Goal: Check status: Check status

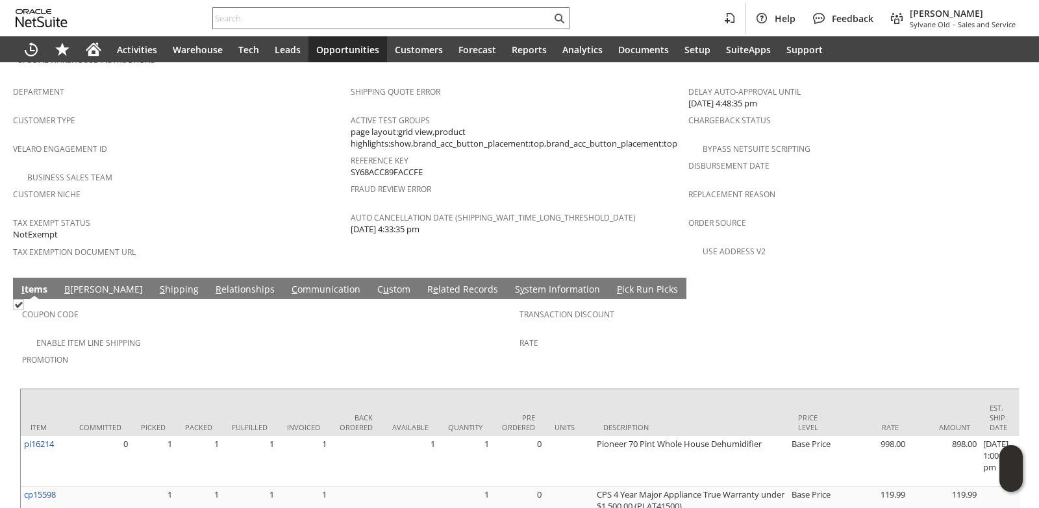
scroll to position [899, 0]
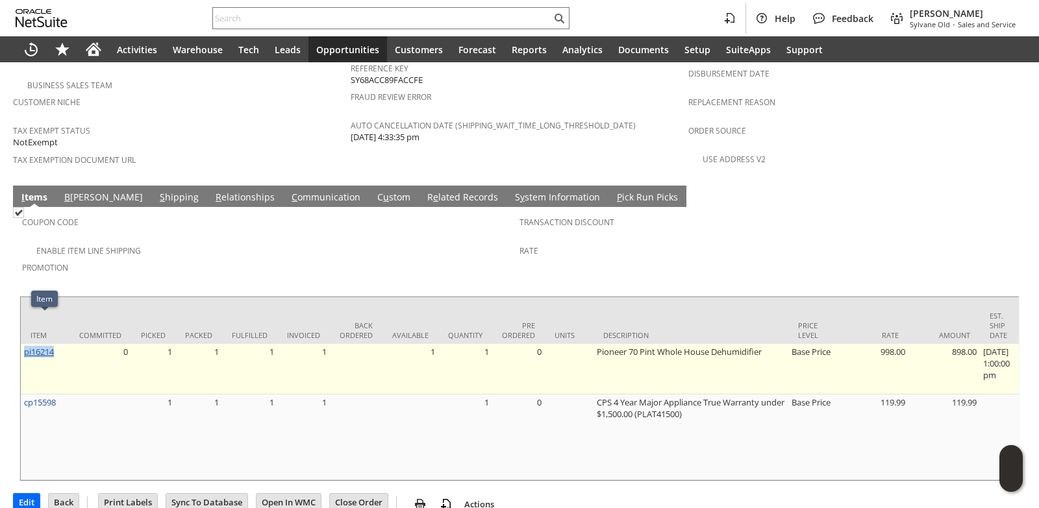
drag, startPoint x: 62, startPoint y: 321, endPoint x: 25, endPoint y: 321, distance: 37.0
click at [25, 344] on td "pi16214" at bounding box center [45, 369] width 49 height 51
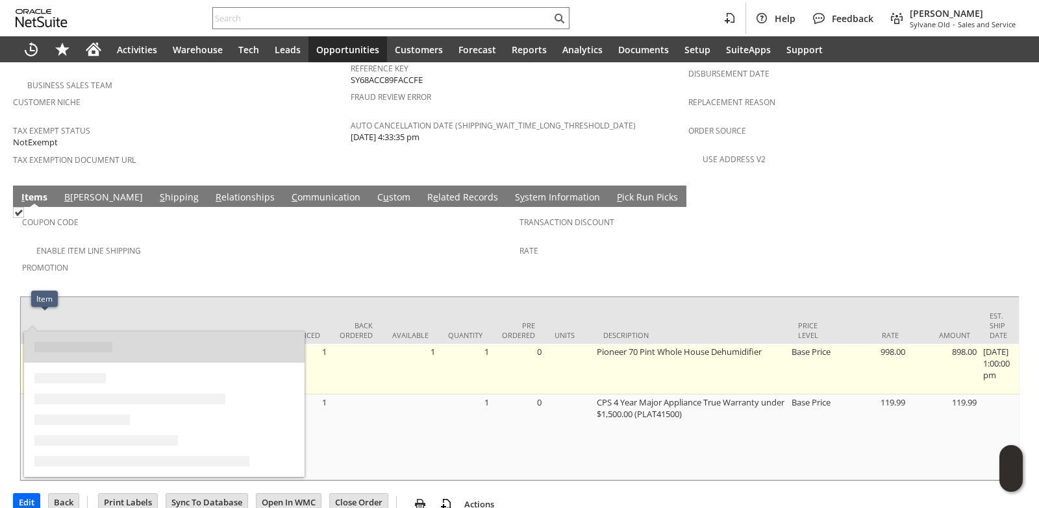
copy link "pi16214"
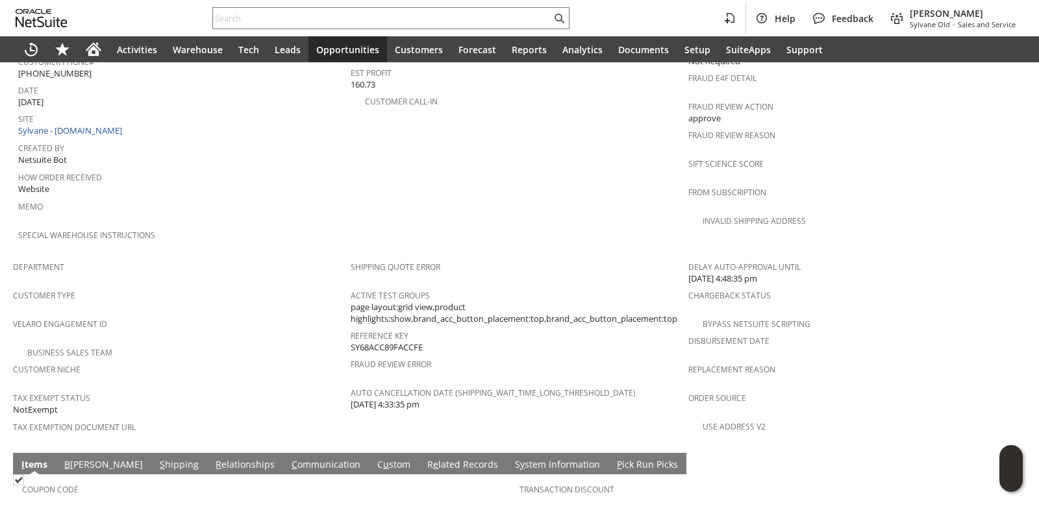
scroll to position [834, 0]
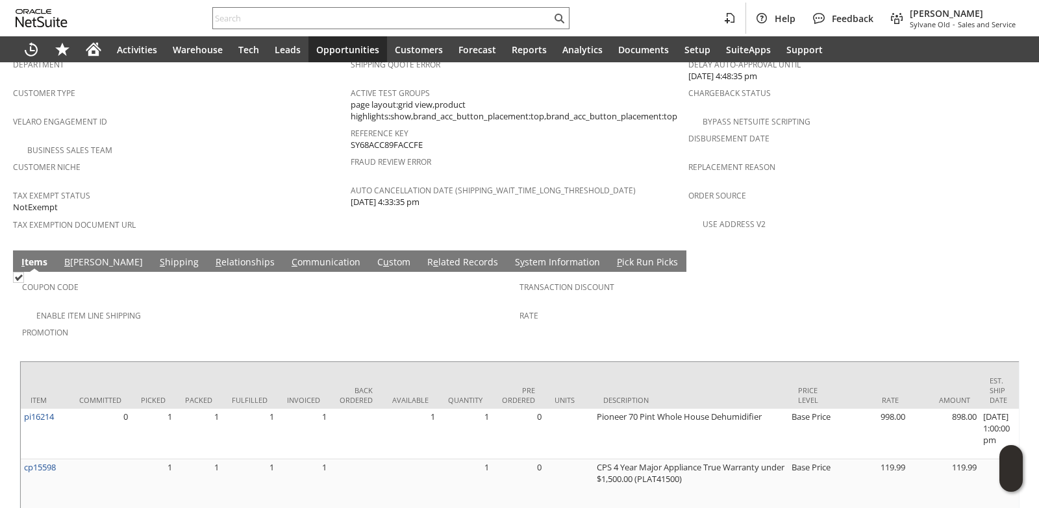
click at [414, 306] on div "Enable Item Line Shipping" at bounding box center [270, 314] width 497 height 16
click at [288, 256] on link "C ommunication" at bounding box center [325, 263] width 75 height 14
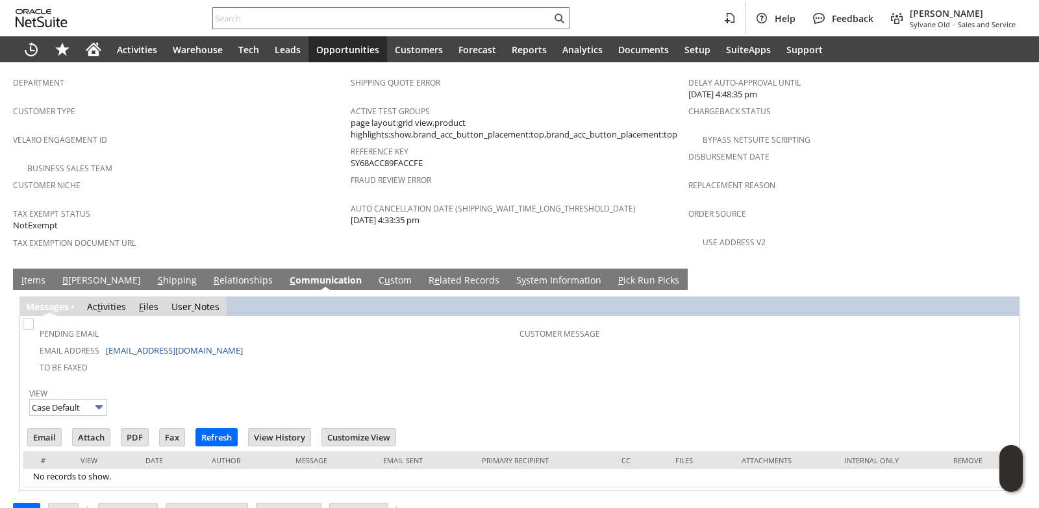
scroll to position [0, 0]
click at [36, 429] on input "Email" at bounding box center [44, 437] width 33 height 17
click at [38, 429] on input "Email" at bounding box center [44, 437] width 33 height 17
drag, startPoint x: 618, startPoint y: 150, endPoint x: 549, endPoint y: 182, distance: 75.2
click at [618, 171] on span "Fraud Review Error" at bounding box center [516, 178] width 331 height 15
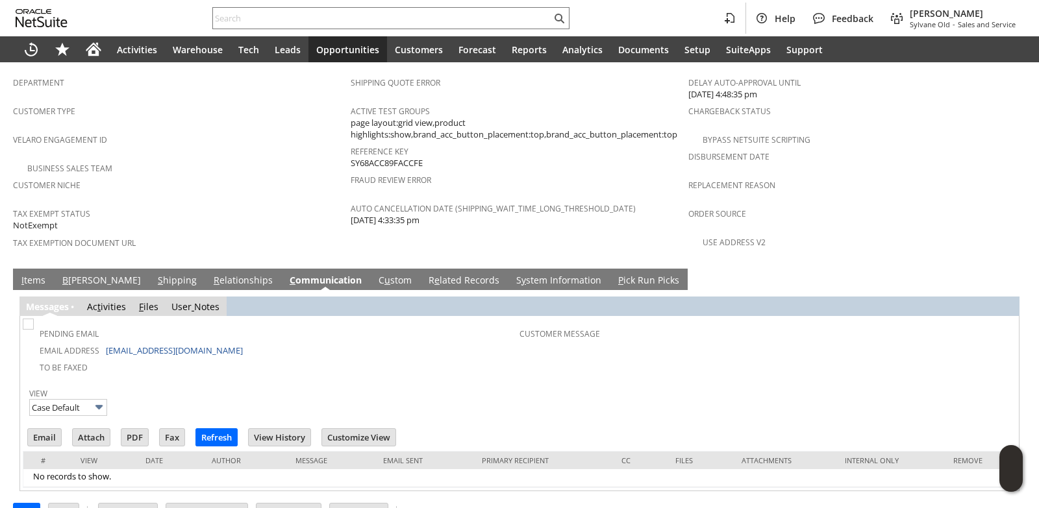
click at [425, 274] on link "R e lated Records" at bounding box center [463, 281] width 77 height 14
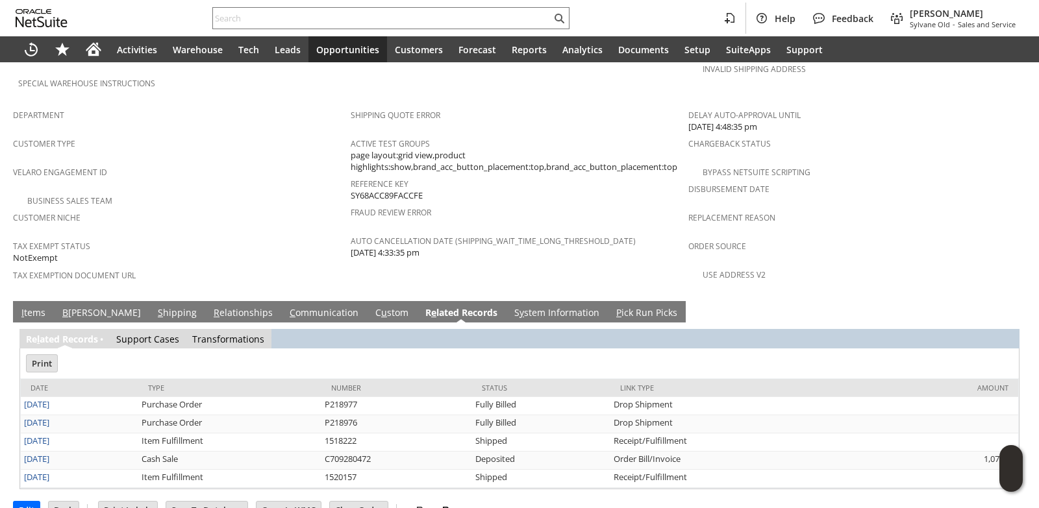
click at [41, 306] on link "I tems" at bounding box center [33, 313] width 31 height 14
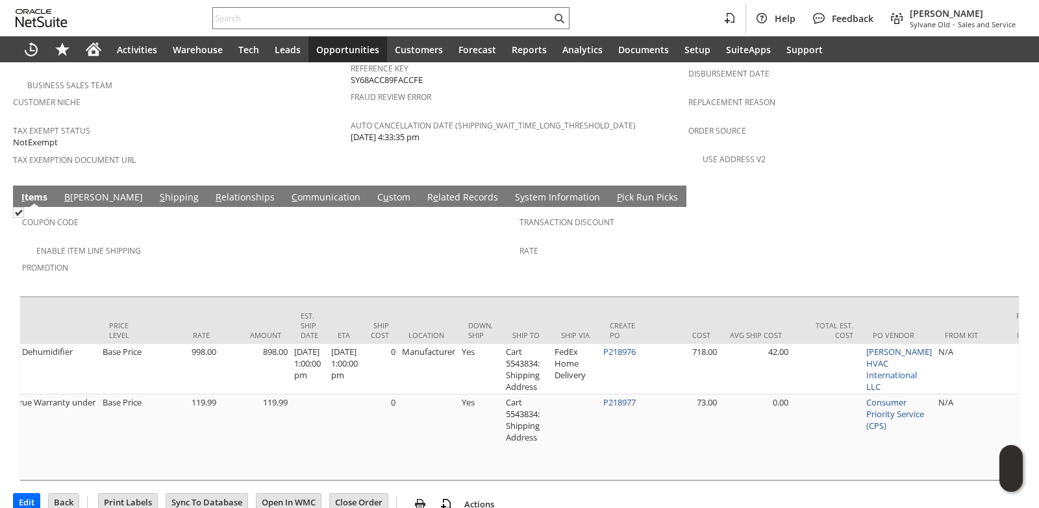
scroll to position [0, 699]
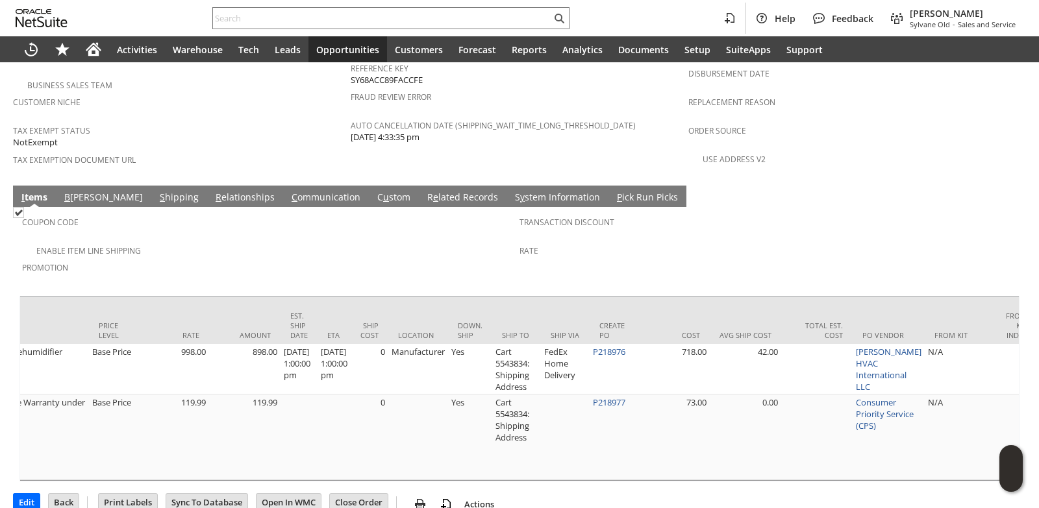
click at [568, 256] on td "Coupon Code Enable Item Line Shipping Promotion Transaction Discount Rate" at bounding box center [519, 248] width 1000 height 82
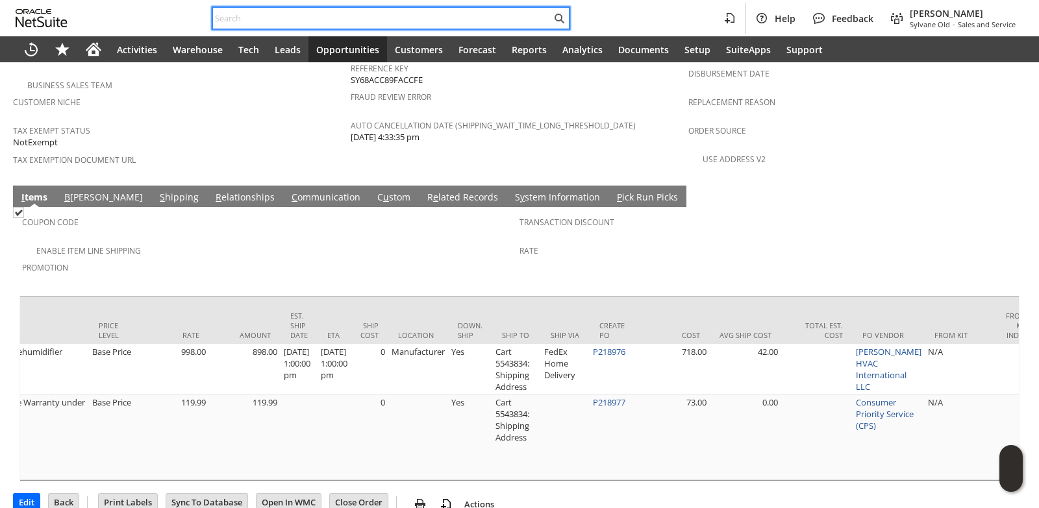
click at [226, 14] on input "text" at bounding box center [382, 18] width 338 height 16
paste input "P218766"
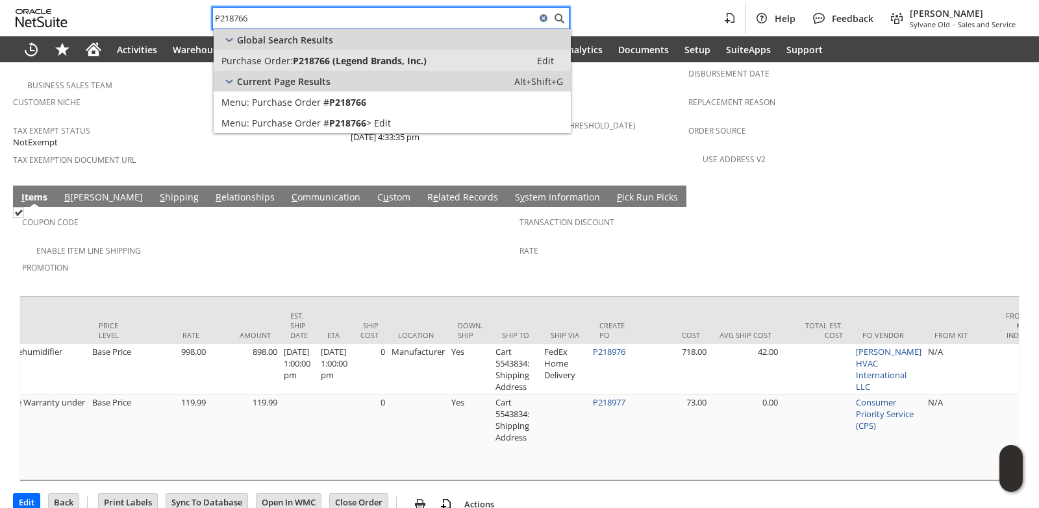
type input "P218766"
click at [291, 55] on span "Purchase Order:" at bounding box center [256, 61] width 71 height 12
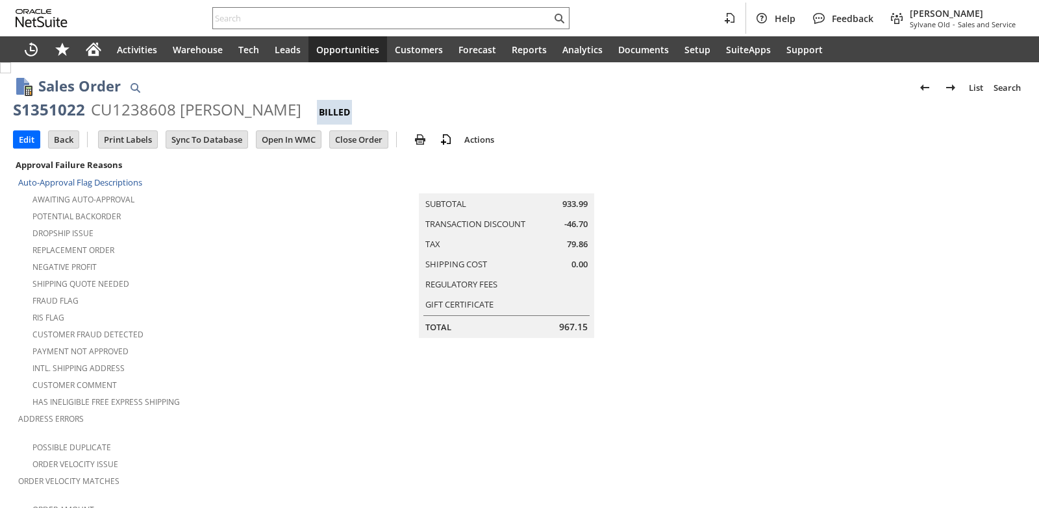
scroll to position [455, 0]
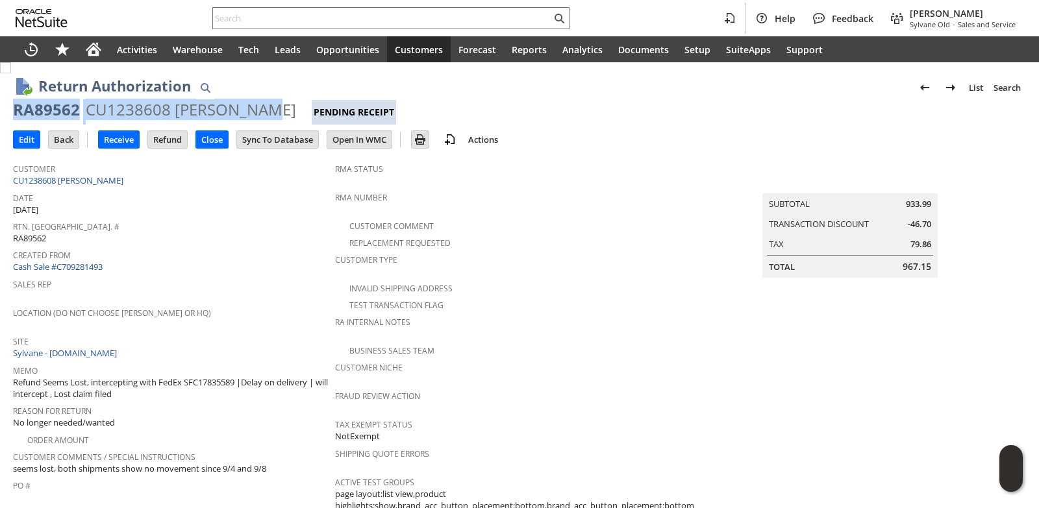
drag, startPoint x: 13, startPoint y: 109, endPoint x: 277, endPoint y: 106, distance: 264.3
click at [277, 106] on div "RA89562 CU1238608 Uzoma Monye Pending Receipt" at bounding box center [519, 111] width 1013 height 25
copy div "RA89562 CU1238608 Uzoma Monye"
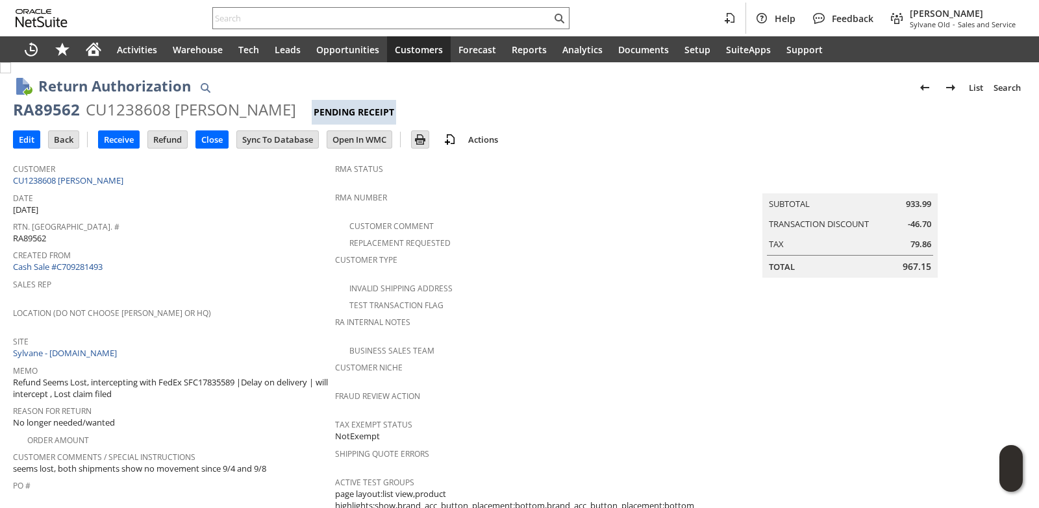
click at [267, 266] on div "Created From Cash Sale #C709281493" at bounding box center [171, 260] width 316 height 28
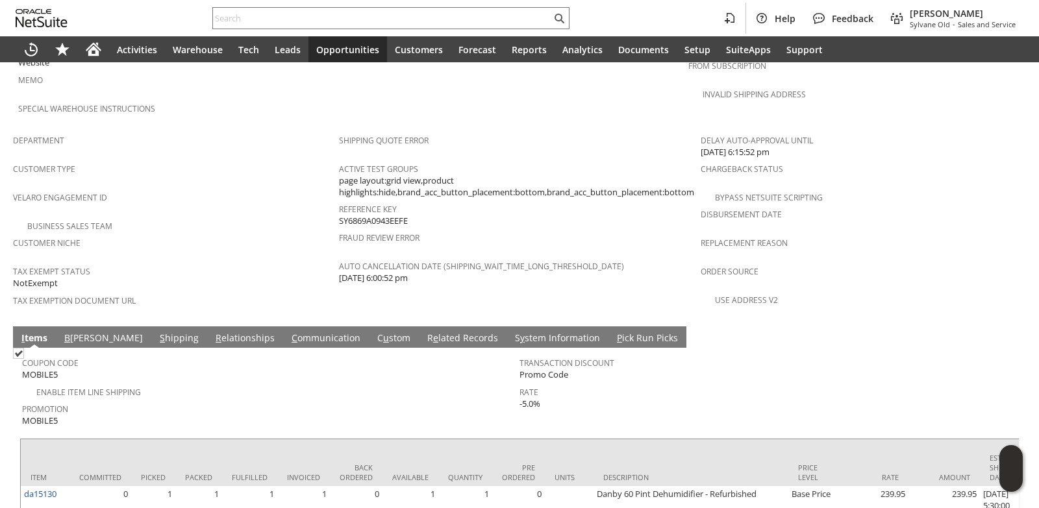
scroll to position [814, 0]
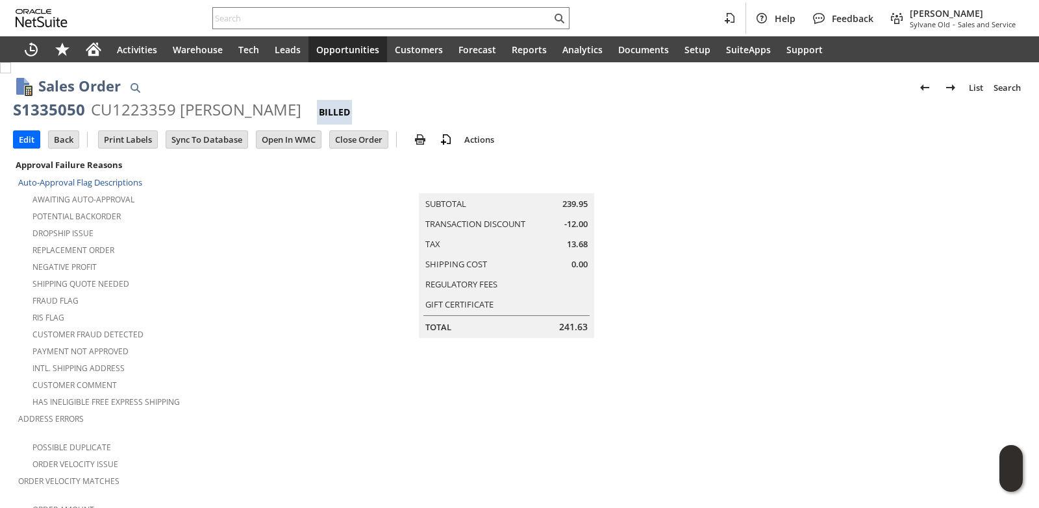
click at [271, 21] on input "text" at bounding box center [382, 18] width 338 height 16
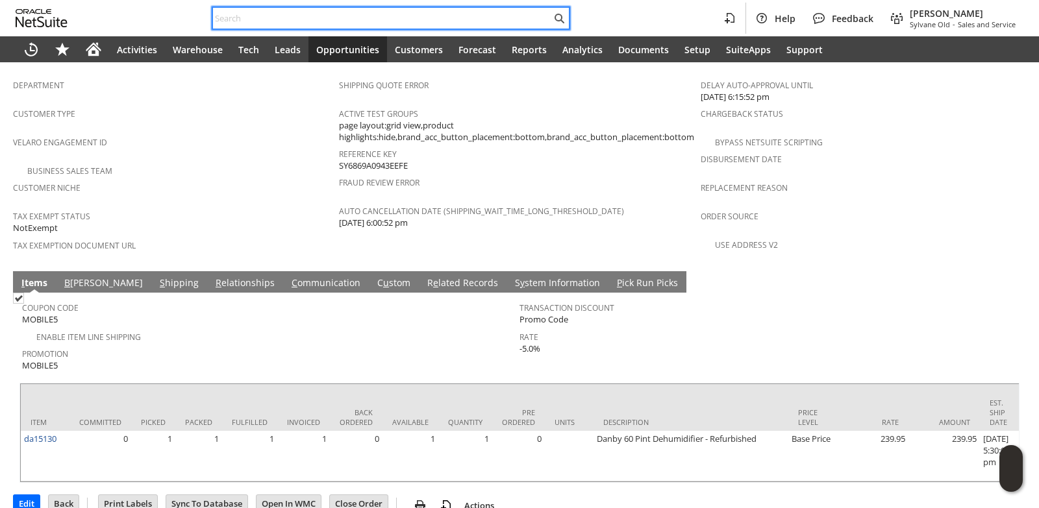
paste input "6177850608"
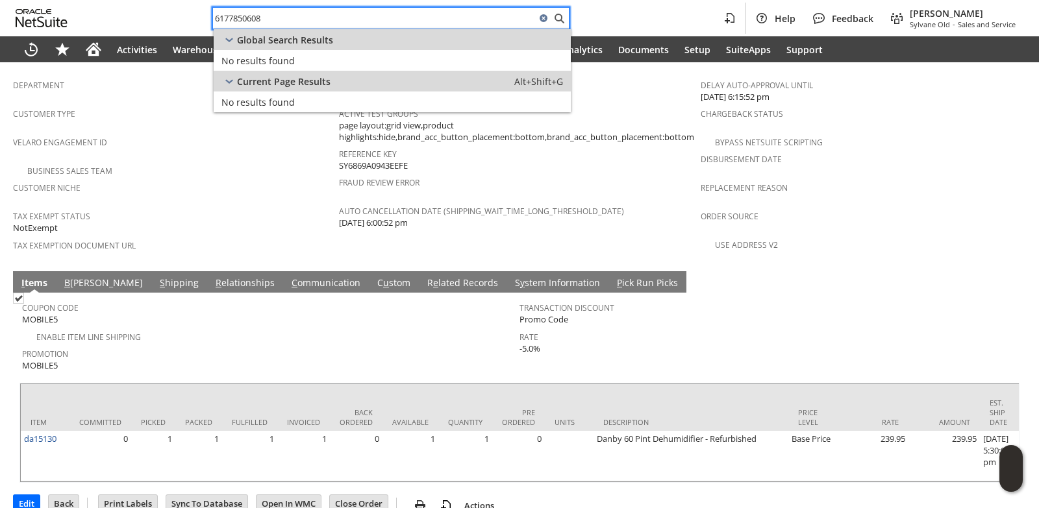
drag, startPoint x: 263, startPoint y: 27, endPoint x: 170, endPoint y: 41, distance: 93.9
click at [171, 42] on div "6177850608 Help Feedback Brock Bare Sylvane Old - Sales and Service Activities …" at bounding box center [519, 31] width 1039 height 62
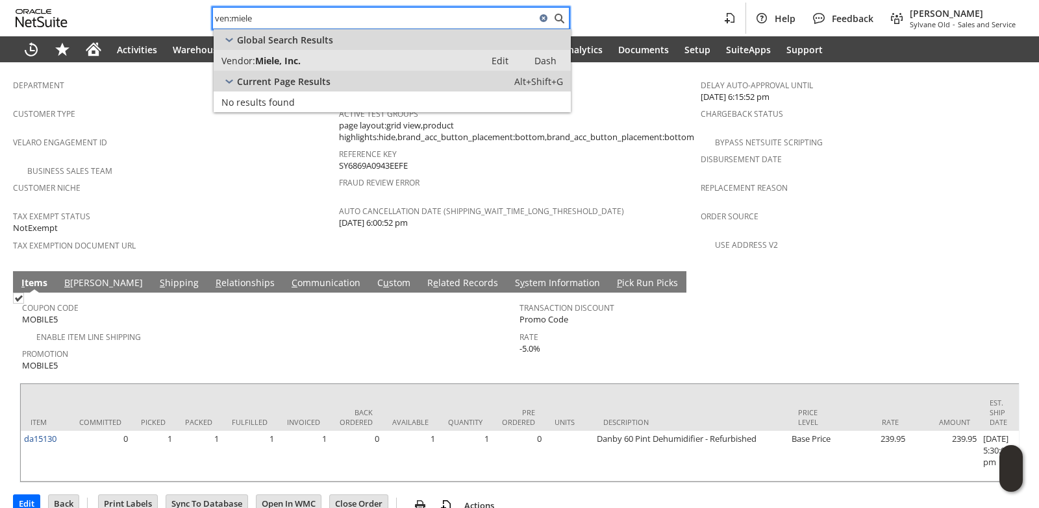
type input "ven:miele"
click at [279, 55] on span "Miele, Inc." at bounding box center [277, 61] width 45 height 12
